Goal: Transaction & Acquisition: Purchase product/service

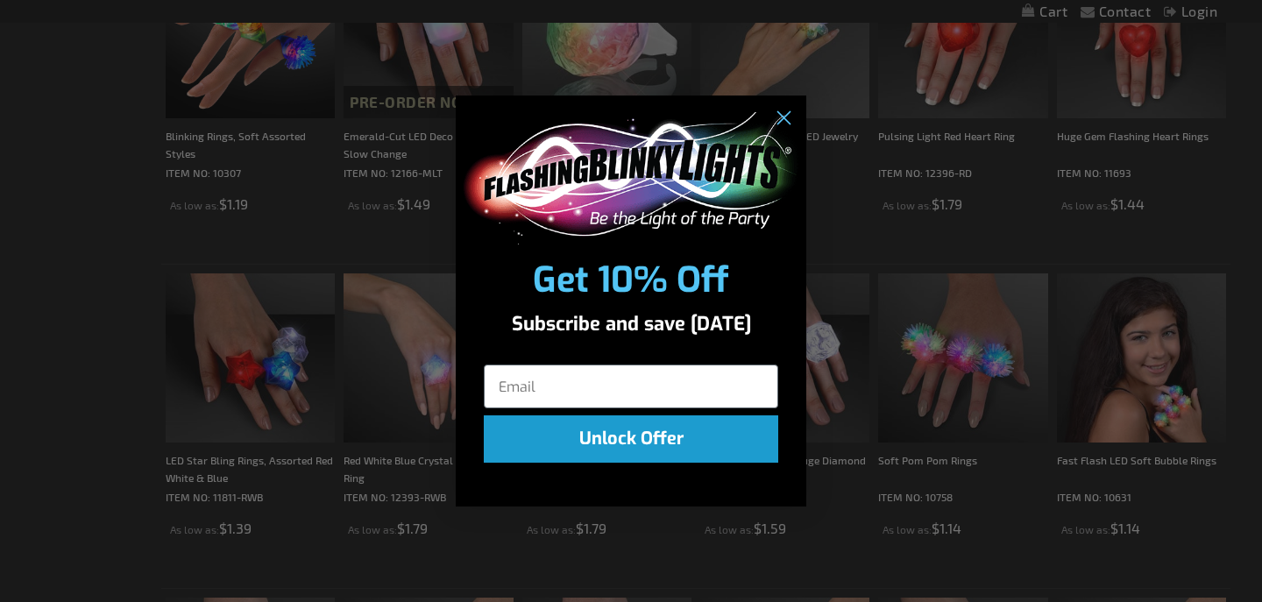
scroll to position [763, 0]
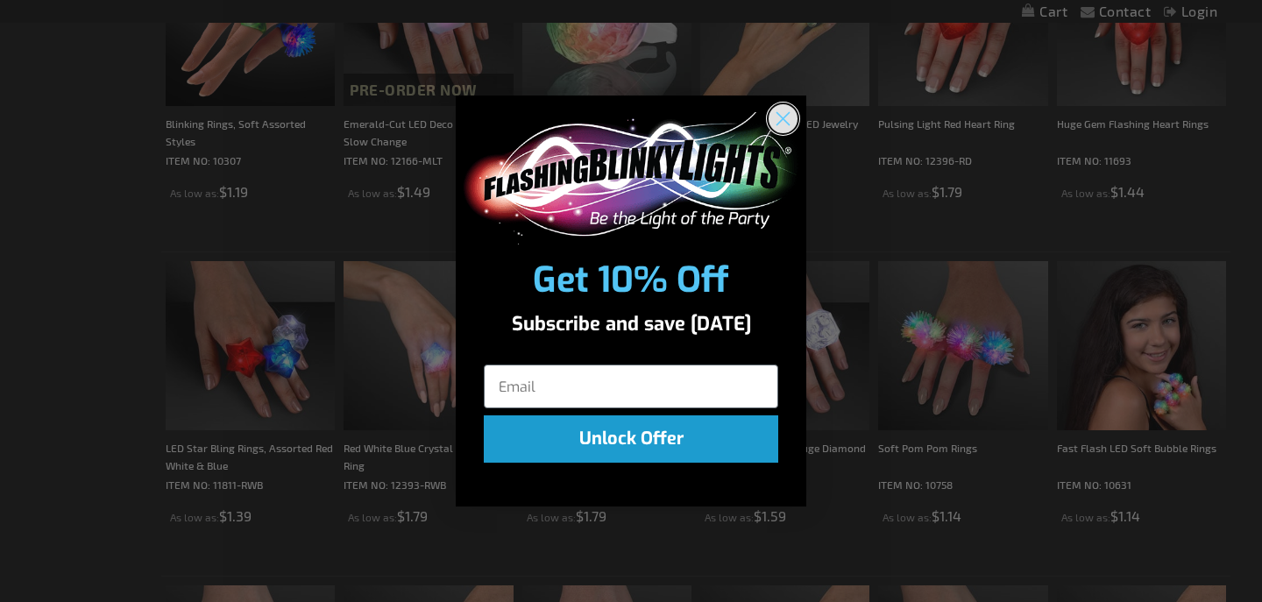
click at [790, 113] on circle "Close dialog" at bounding box center [782, 118] width 29 height 29
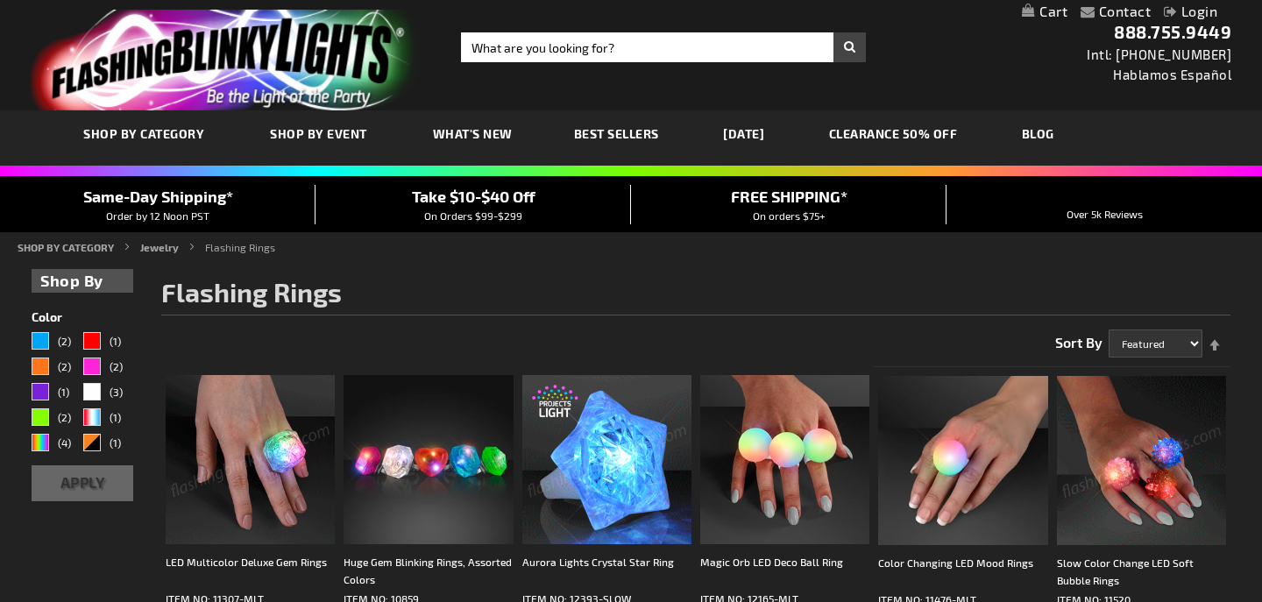
scroll to position [0, 0]
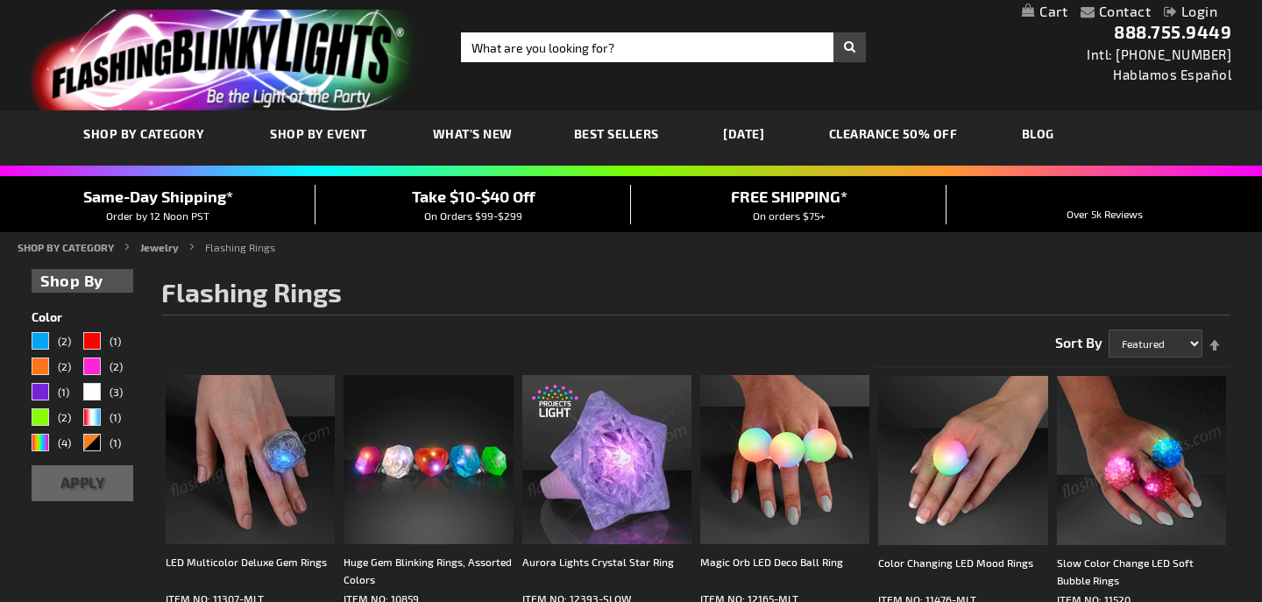
click at [229, 43] on img "store logo" at bounding box center [226, 60] width 391 height 101
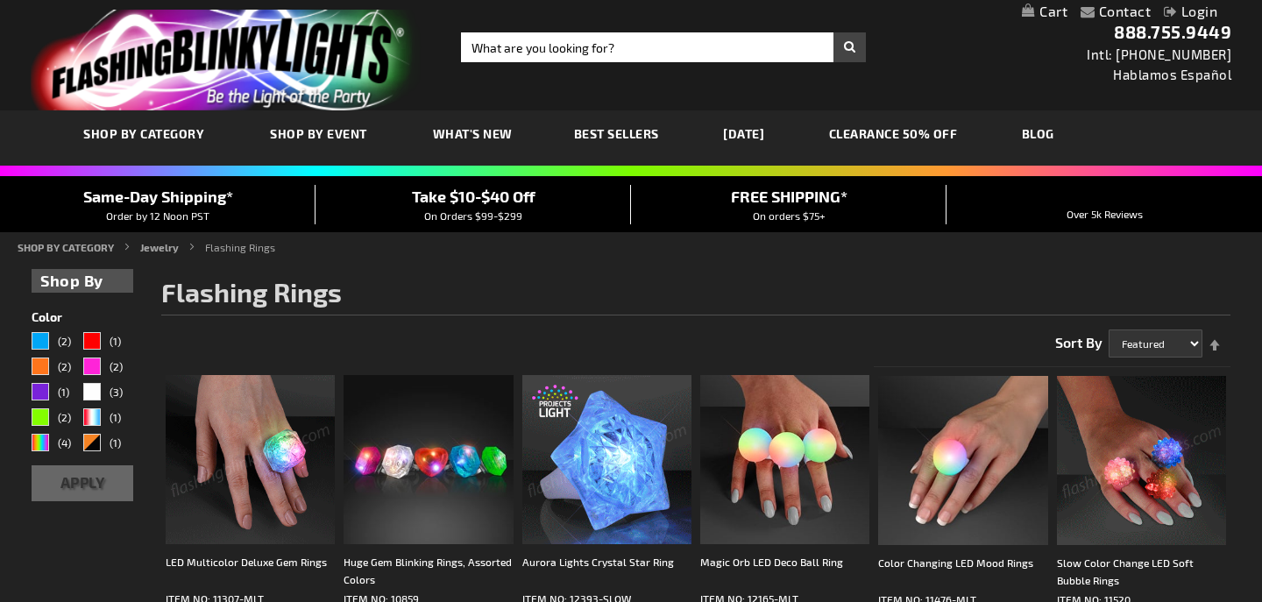
click at [229, 43] on img "store logo" at bounding box center [226, 60] width 391 height 101
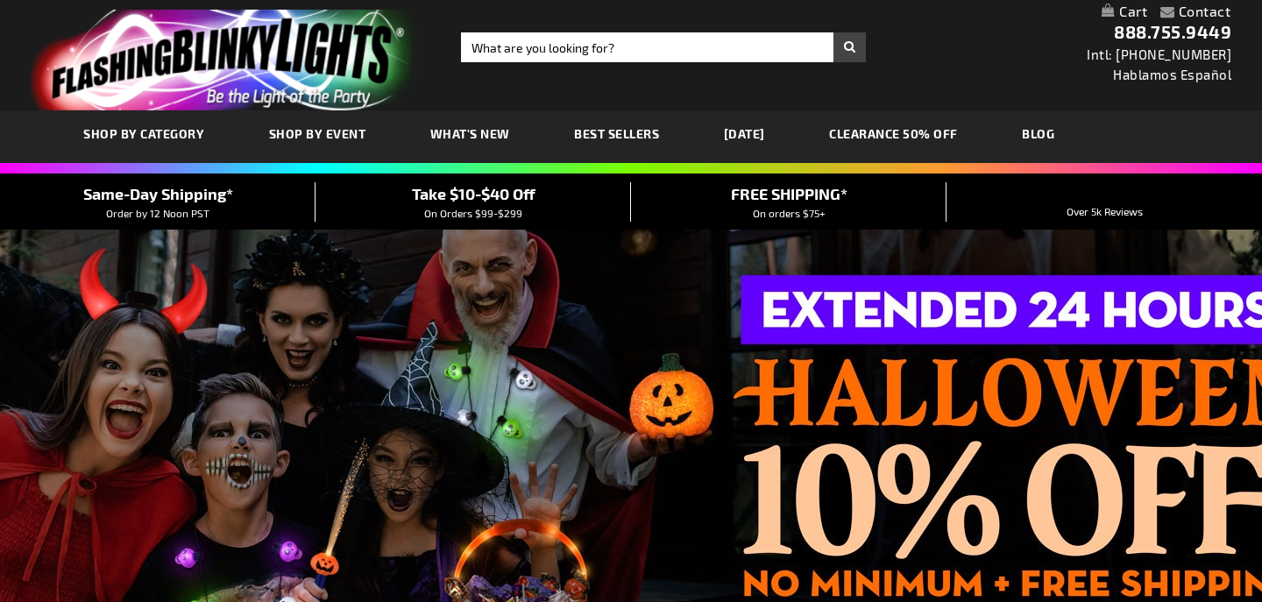
click at [180, 132] on span "SHOP BY CATEGORY" at bounding box center [143, 133] width 121 height 15
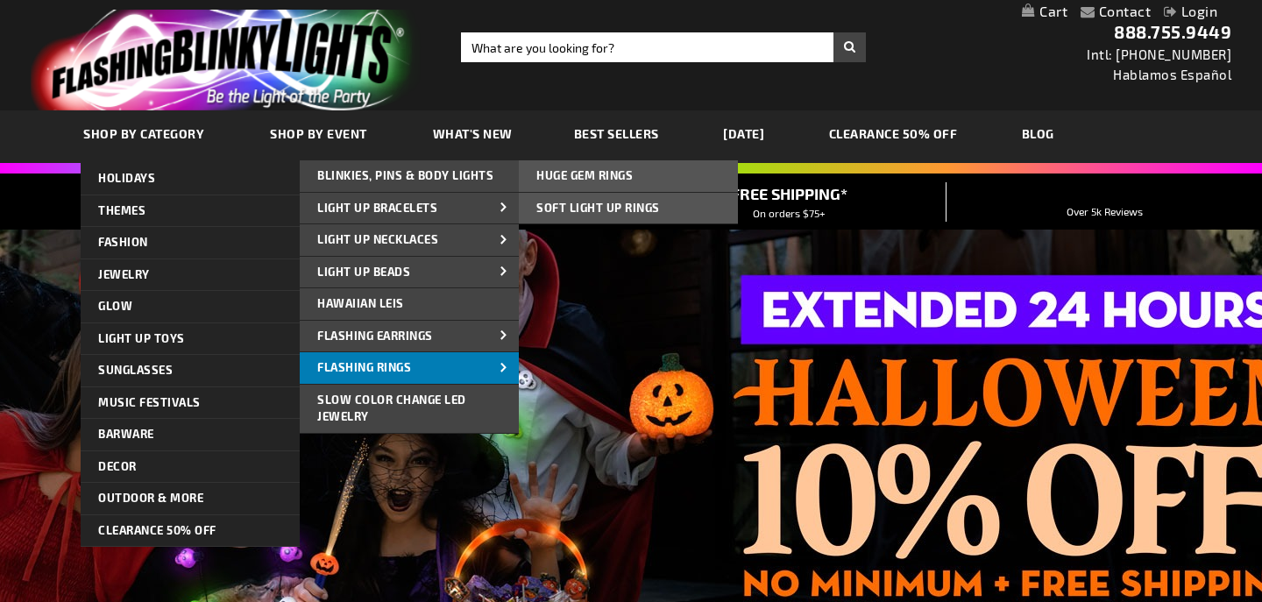
click at [385, 360] on span "Flashing Rings" at bounding box center [364, 367] width 94 height 14
